Goal: Task Accomplishment & Management: Manage account settings

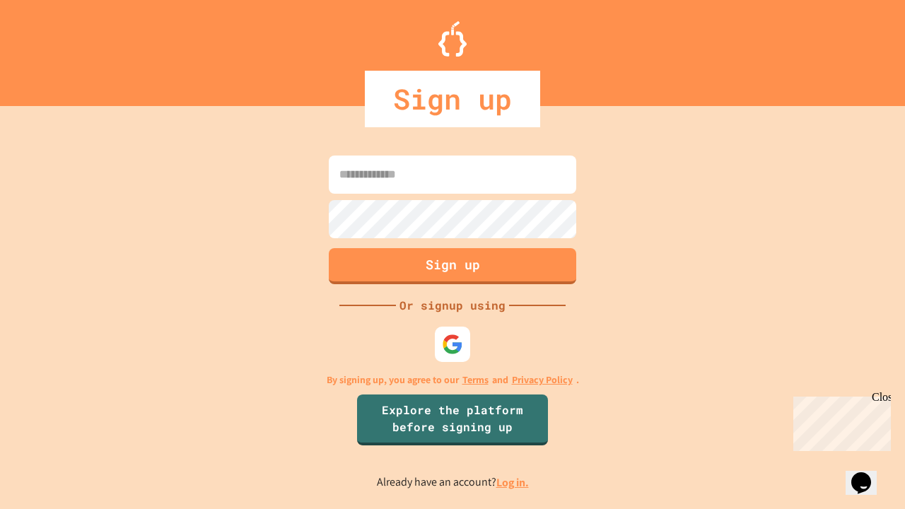
click at [514, 482] on link "Log in." at bounding box center [513, 482] width 33 height 15
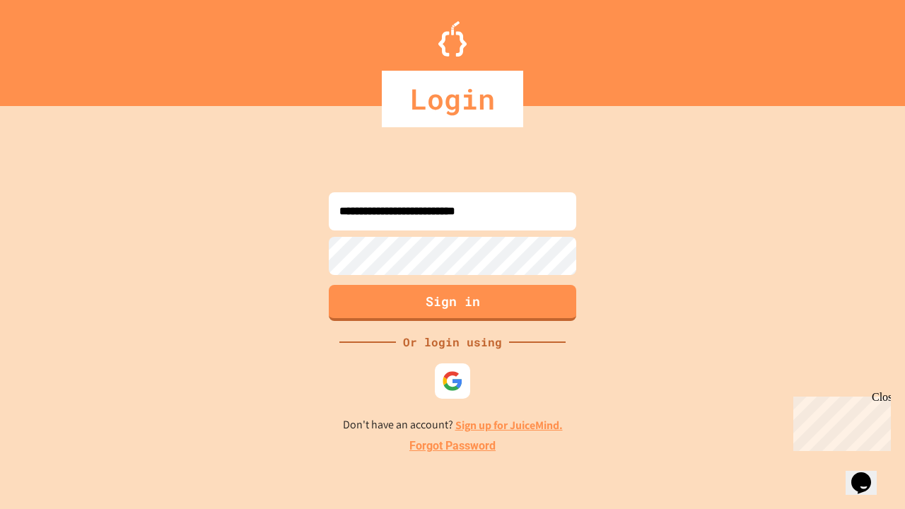
type input "**********"
